Goal: Check status: Check status

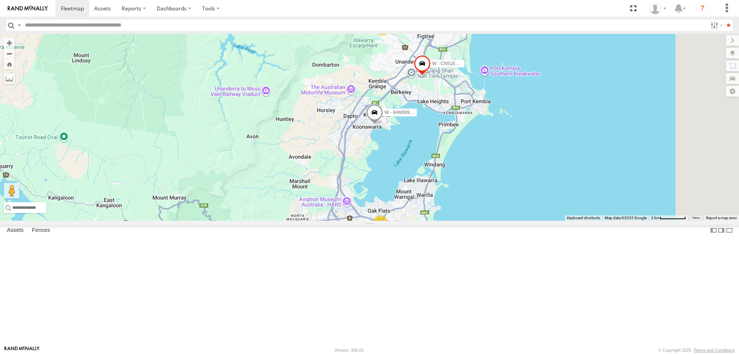
drag, startPoint x: 581, startPoint y: 260, endPoint x: 548, endPoint y: 275, distance: 36.0
click at [552, 210] on div "W - CN51ES - Cameron Ashby W - IHW009 - Geoff Cooper 2 2" at bounding box center [369, 127] width 739 height 187
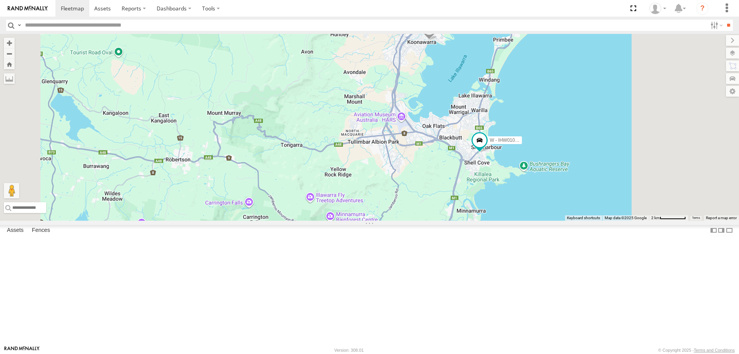
drag, startPoint x: 568, startPoint y: 174, endPoint x: 523, endPoint y: 207, distance: 56.3
click at [523, 207] on div "W - IHW010 - Scott Carey 2 W - IHW009 - Geoff Cooper" at bounding box center [369, 127] width 739 height 187
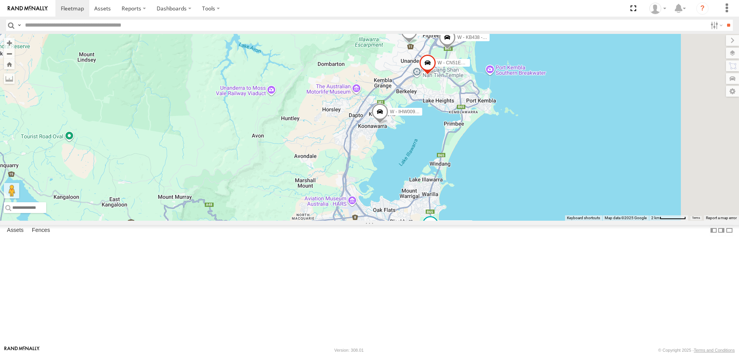
drag, startPoint x: 490, startPoint y: 159, endPoint x: 484, endPoint y: 220, distance: 61.9
click at [484, 220] on div "W - CN51ES - Cameron Ashby W - IHW009 - Geoff Cooper W - IHW007 - Paul Whatman …" at bounding box center [369, 127] width 739 height 187
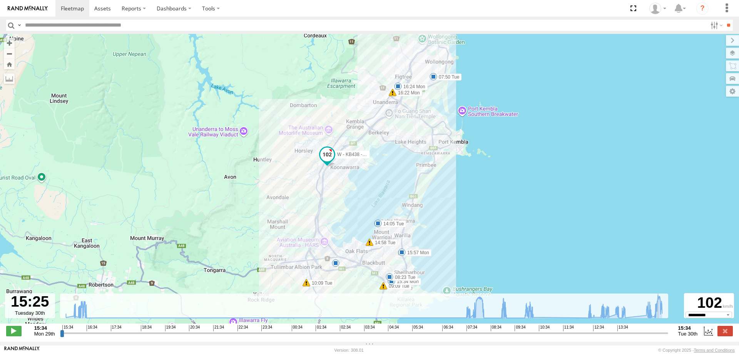
drag, startPoint x: 62, startPoint y: 337, endPoint x: 661, endPoint y: 330, distance: 599.9
click at [661, 330] on input "range" at bounding box center [364, 332] width 608 height 7
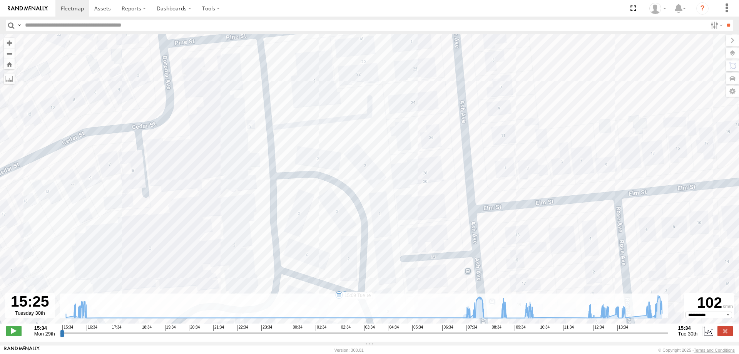
click at [635, 336] on input "range" at bounding box center [364, 332] width 608 height 7
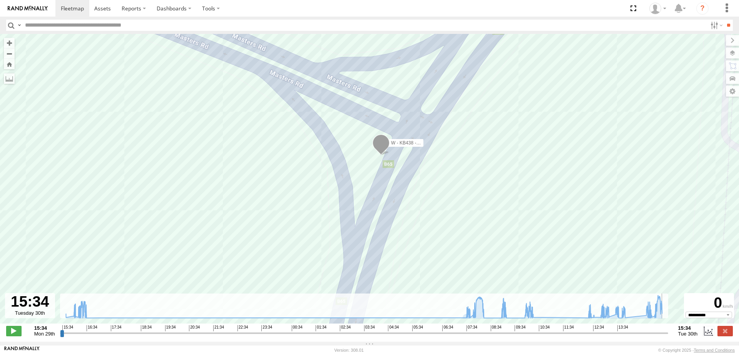
drag, startPoint x: 636, startPoint y: 336, endPoint x: 671, endPoint y: 336, distance: 35.4
click at [668, 336] on input "range" at bounding box center [364, 332] width 608 height 7
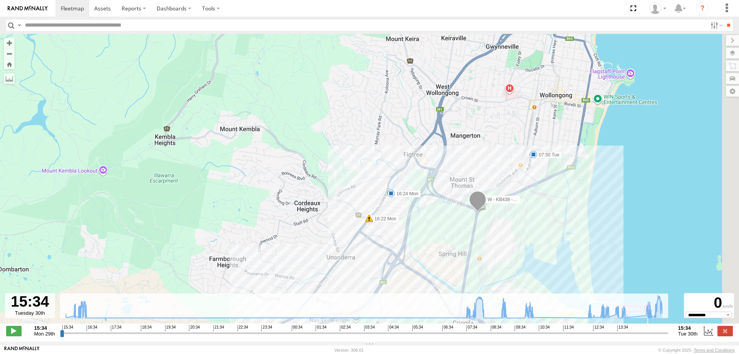
drag, startPoint x: 559, startPoint y: 251, endPoint x: 522, endPoint y: 223, distance: 46.2
click at [522, 222] on div "W - KB438 - Navarone Darjani 15:34 Mon 15:57 Mon 16:22 Mon 16:24 Mon 07:50 Tue …" at bounding box center [369, 182] width 739 height 297
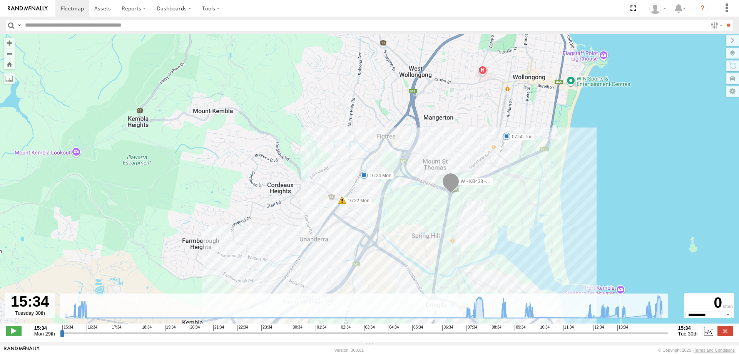
click at [623, 336] on input "range" at bounding box center [364, 332] width 608 height 7
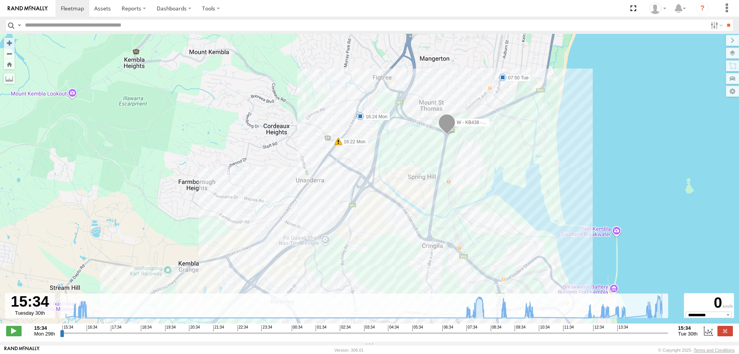
drag, startPoint x: 626, startPoint y: 339, endPoint x: 613, endPoint y: 309, distance: 32.4
type input "**********"
click at [668, 336] on input "range" at bounding box center [364, 332] width 608 height 7
click at [109, 9] on span at bounding box center [102, 8] width 17 height 7
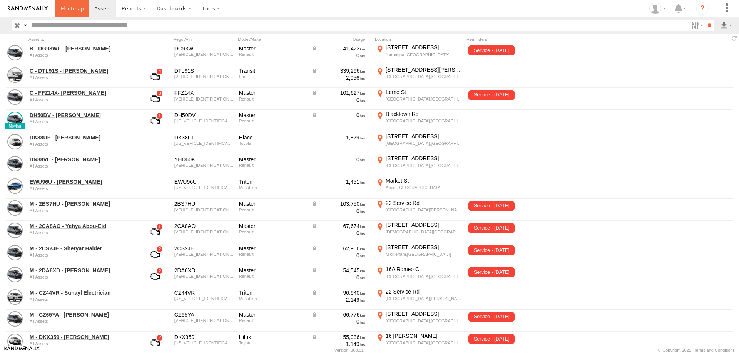
click at [74, 7] on span at bounding box center [72, 8] width 23 height 7
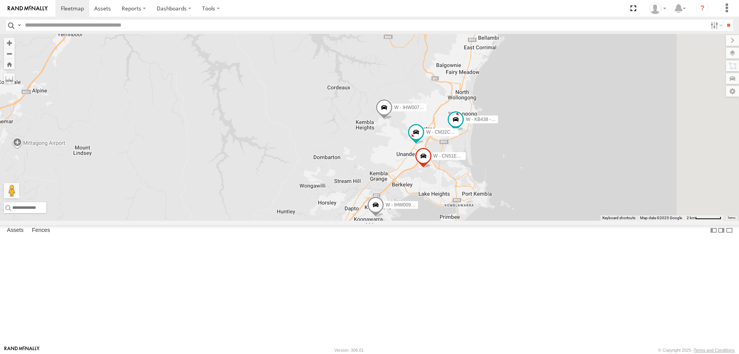
click at [625, 209] on div "B - DG93WL - [PERSON_NAME] W - IHW009 - [PERSON_NAME] W - IHW007 - [PERSON_NAME…" at bounding box center [369, 127] width 739 height 187
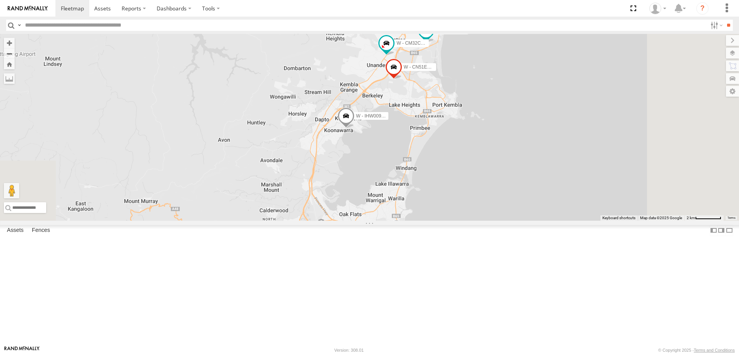
drag, startPoint x: 602, startPoint y: 224, endPoint x: 597, endPoint y: 207, distance: 18.0
click at [597, 207] on div "B - DG93WL - [PERSON_NAME] W - IHW009 - [PERSON_NAME] W - IHW007 - [PERSON_NAME…" at bounding box center [369, 127] width 739 height 187
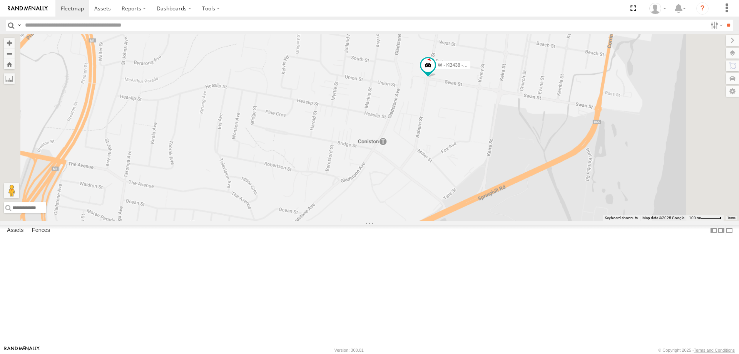
drag, startPoint x: 544, startPoint y: 188, endPoint x: 535, endPoint y: 239, distance: 51.3
click at [535, 220] on div "B - DG93WL - [PERSON_NAME] W - IHW009 - [PERSON_NAME] W - IHW007 - [PERSON_NAME…" at bounding box center [369, 127] width 739 height 187
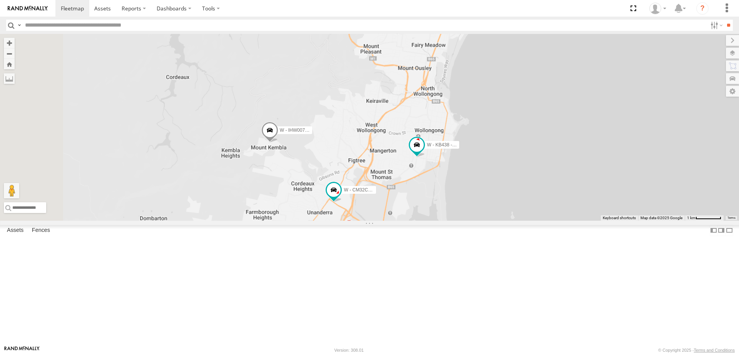
drag, startPoint x: 455, startPoint y: 290, endPoint x: 520, endPoint y: 186, distance: 122.8
click at [523, 182] on div "B - DG93WL - [PERSON_NAME] W - IHW009 - [PERSON_NAME] W - IHW007 - [PERSON_NAME…" at bounding box center [369, 127] width 739 height 187
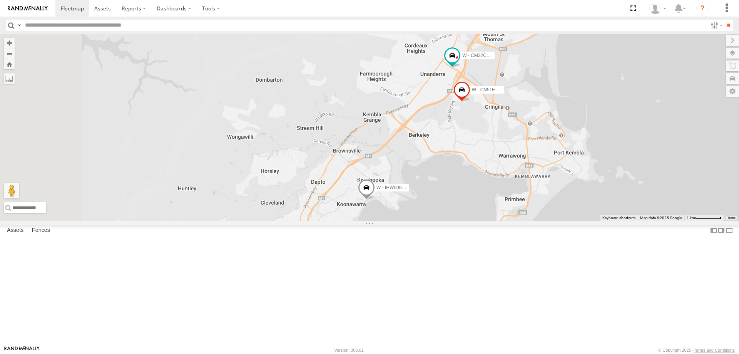
drag, startPoint x: 395, startPoint y: 287, endPoint x: 465, endPoint y: 220, distance: 96.4
click at [465, 220] on div "B - DG93WL - [PERSON_NAME] W - IHW009 - [PERSON_NAME] W - IHW007 - [PERSON_NAME…" at bounding box center [369, 127] width 739 height 187
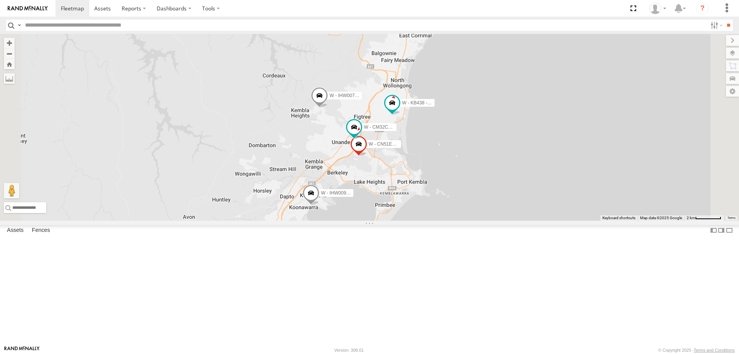
drag, startPoint x: 629, startPoint y: 193, endPoint x: 570, endPoint y: 213, distance: 61.7
click at [570, 213] on div "B - DG93WL - [PERSON_NAME] W - IHW009 - [PERSON_NAME] W - IHW007 - [PERSON_NAME…" at bounding box center [369, 127] width 739 height 187
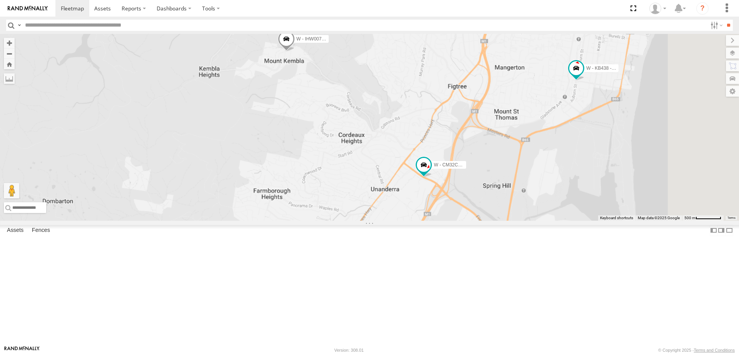
drag, startPoint x: 637, startPoint y: 222, endPoint x: 536, endPoint y: 189, distance: 106.2
click at [536, 189] on div "B - DG93WL - [PERSON_NAME] W - IHW009 - [PERSON_NAME] W - IHW007 - [PERSON_NAME…" at bounding box center [369, 127] width 739 height 187
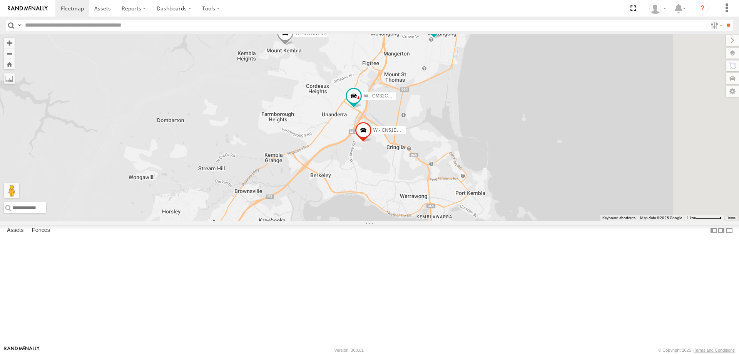
drag, startPoint x: 633, startPoint y: 173, endPoint x: 615, endPoint y: 162, distance: 20.6
click at [615, 162] on div "B - DG93WL - [PERSON_NAME] W - IHW009 - [PERSON_NAME] W - IHW007 - [PERSON_NAME…" at bounding box center [369, 127] width 739 height 187
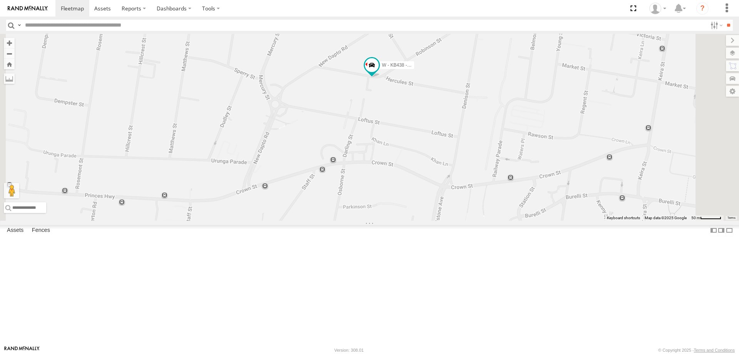
drag, startPoint x: 506, startPoint y: 75, endPoint x: 484, endPoint y: 179, distance: 107.1
click at [484, 179] on div "W - CN51ES - [PERSON_NAME] W - IHW009 - [PERSON_NAME] W - IHW007 - [PERSON_NAME…" at bounding box center [369, 127] width 739 height 187
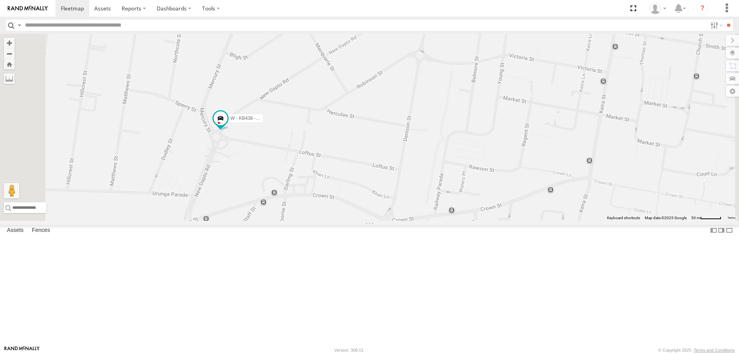
drag, startPoint x: 346, startPoint y: 245, endPoint x: 349, endPoint y: 236, distance: 9.5
click at [349, 220] on div "W - KB438 - [PERSON_NAME]" at bounding box center [369, 127] width 739 height 187
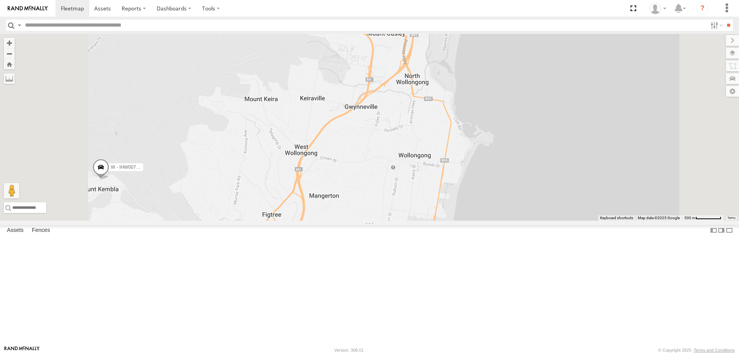
drag, startPoint x: 469, startPoint y: 248, endPoint x: 478, endPoint y: 216, distance: 33.2
click at [478, 217] on div "W - IHW007 - [PERSON_NAME] W - KB438 - [PERSON_NAME]" at bounding box center [369, 127] width 739 height 187
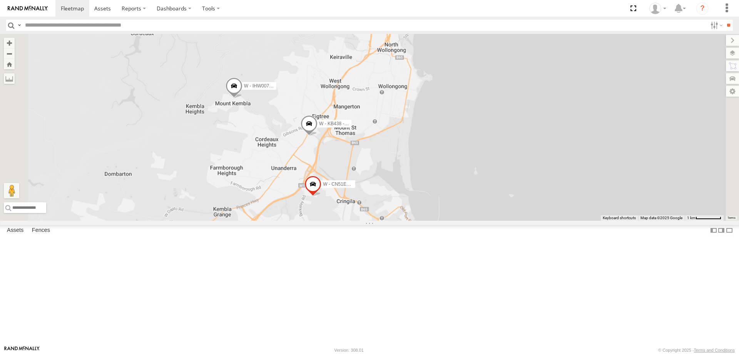
drag, startPoint x: 489, startPoint y: 202, endPoint x: 478, endPoint y: 207, distance: 12.2
click at [482, 197] on div "W - CN51ES - [PERSON_NAME] W - IHW007 - [PERSON_NAME] W - KB438 - [PERSON_NAME]…" at bounding box center [369, 127] width 739 height 187
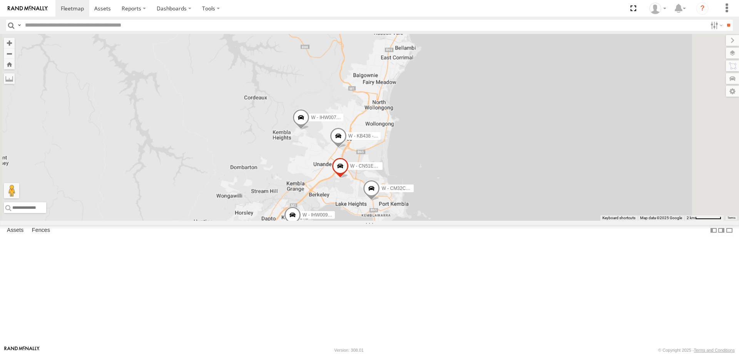
drag, startPoint x: 514, startPoint y: 220, endPoint x: 496, endPoint y: 207, distance: 22.6
click at [504, 190] on div "W - CN51ES - [PERSON_NAME] W - IHW007 - [PERSON_NAME] W - KB438 - [PERSON_NAME]…" at bounding box center [369, 127] width 739 height 187
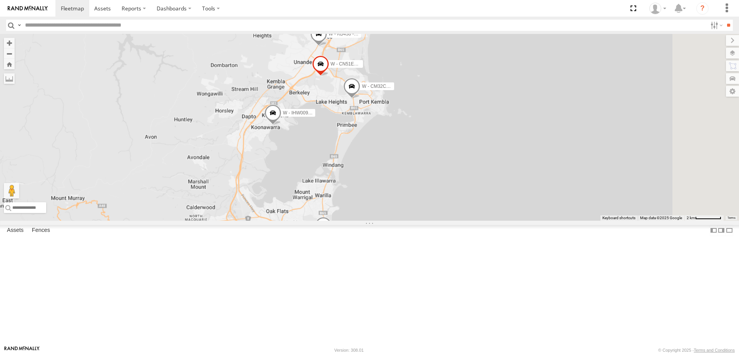
drag, startPoint x: 445, startPoint y: 145, endPoint x: 439, endPoint y: 130, distance: 15.6
click at [360, 99] on span at bounding box center [351, 88] width 17 height 21
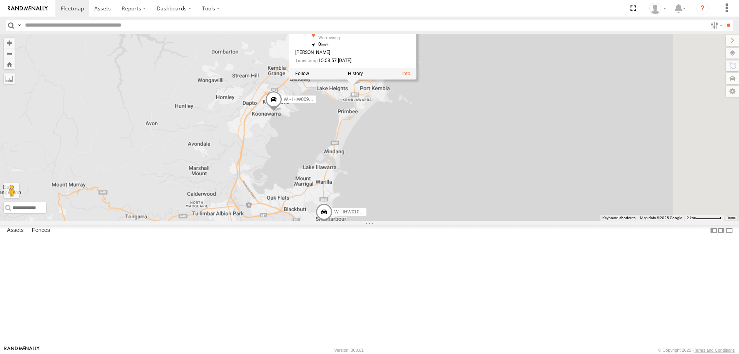
drag, startPoint x: 436, startPoint y: 172, endPoint x: 266, endPoint y: 68, distance: 199.4
click at [447, 191] on div "W - CN51ES - [PERSON_NAME] W - IHW007 - [PERSON_NAME] W - KB438 - [PERSON_NAME]…" at bounding box center [369, 127] width 739 height 187
